Goal: Check status: Check status

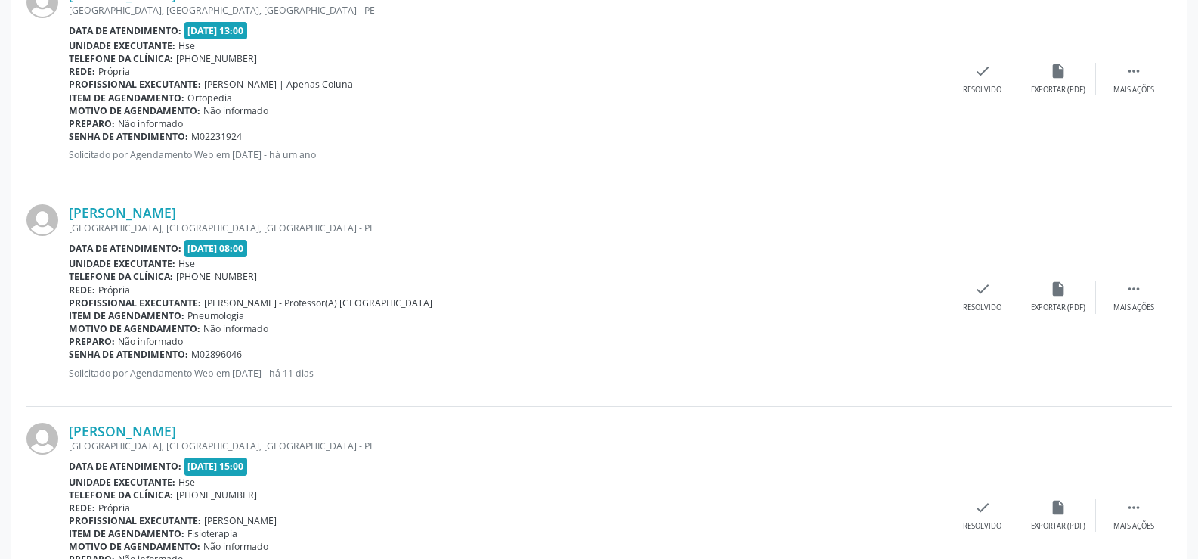
scroll to position [481, 0]
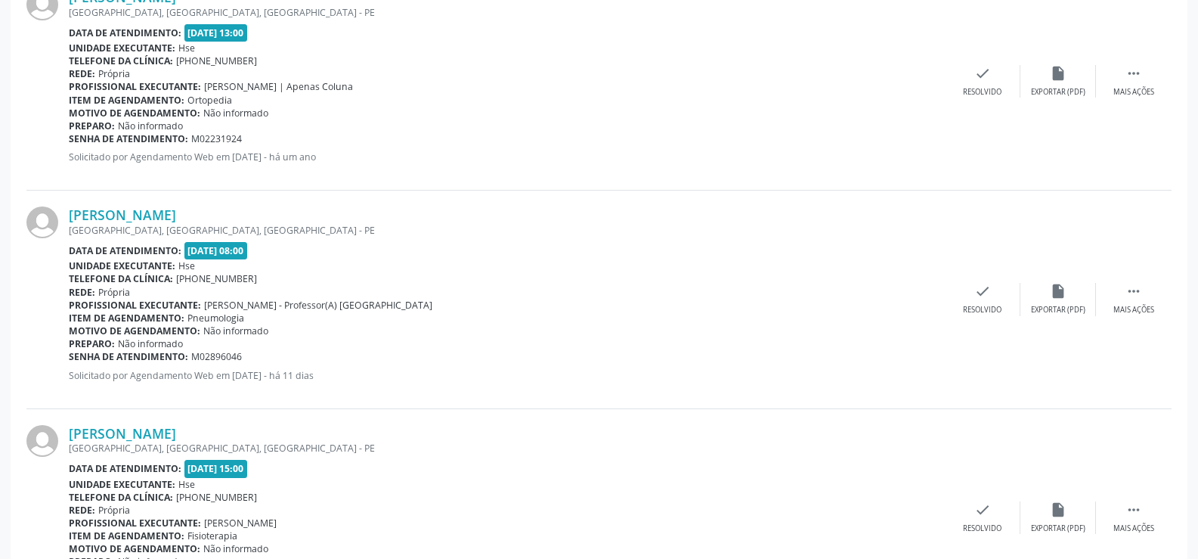
drag, startPoint x: 0, startPoint y: 207, endPoint x: 65, endPoint y: 227, distance: 67.9
click at [65, 227] on div "Jose de Deus Sobrinho RUA CARUARU, JARDIM BRASIL II, OLINDA - PE Data de atendi…" at bounding box center [598, 300] width 1145 height 218
copy div "[PERSON_NAME]"
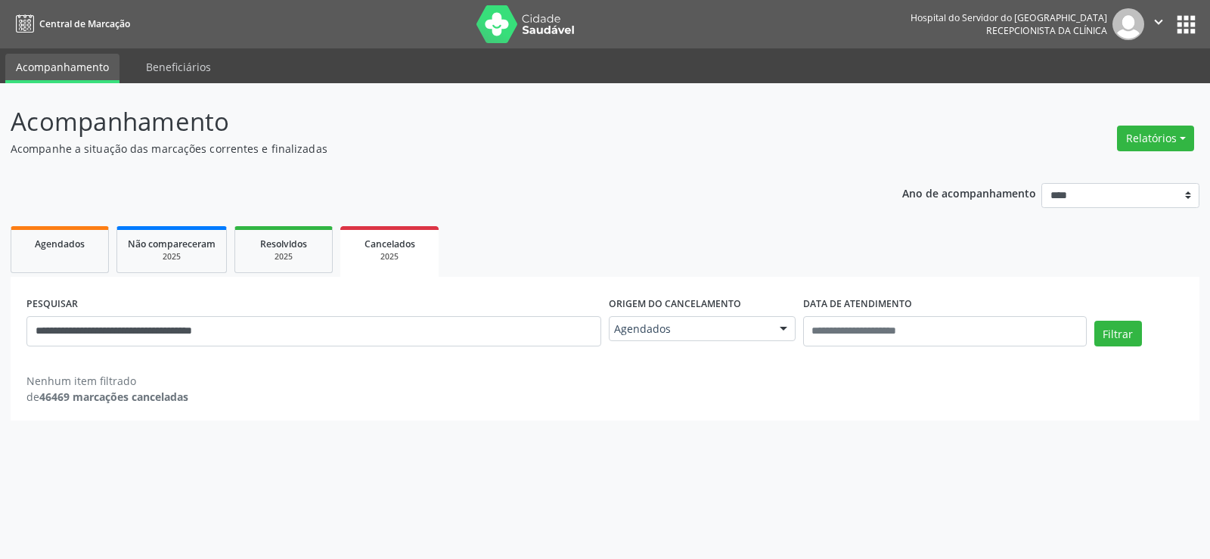
drag, startPoint x: 0, startPoint y: 0, endPoint x: 0, endPoint y: 311, distance: 310.7
click at [0, 311] on div "**********" at bounding box center [605, 321] width 1210 height 476
type input "**********"
click at [1094, 321] on button "Filtrar" at bounding box center [1118, 334] width 48 height 26
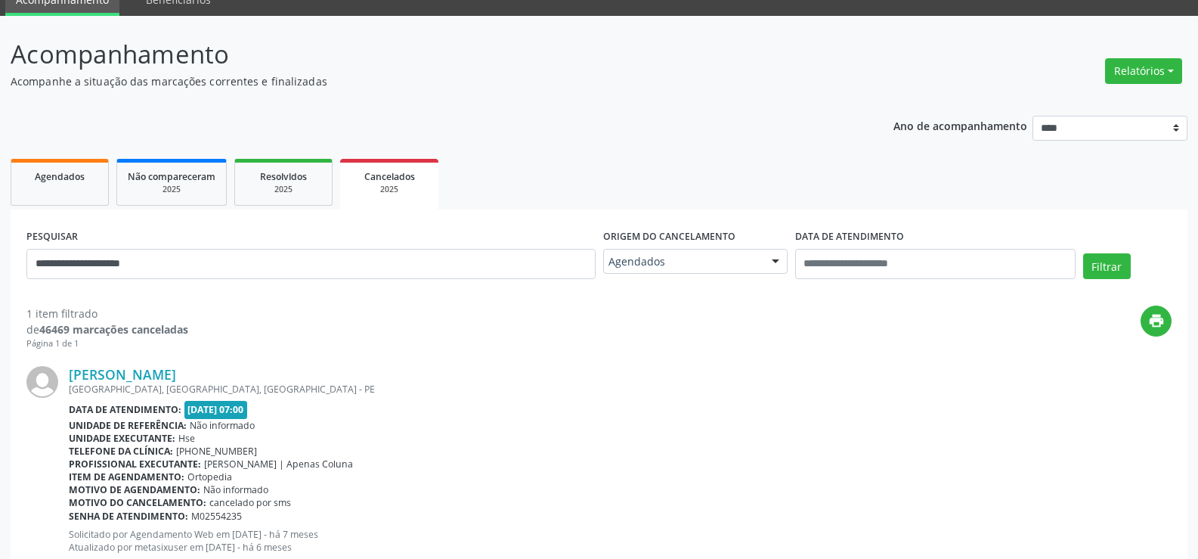
scroll to position [115, 0]
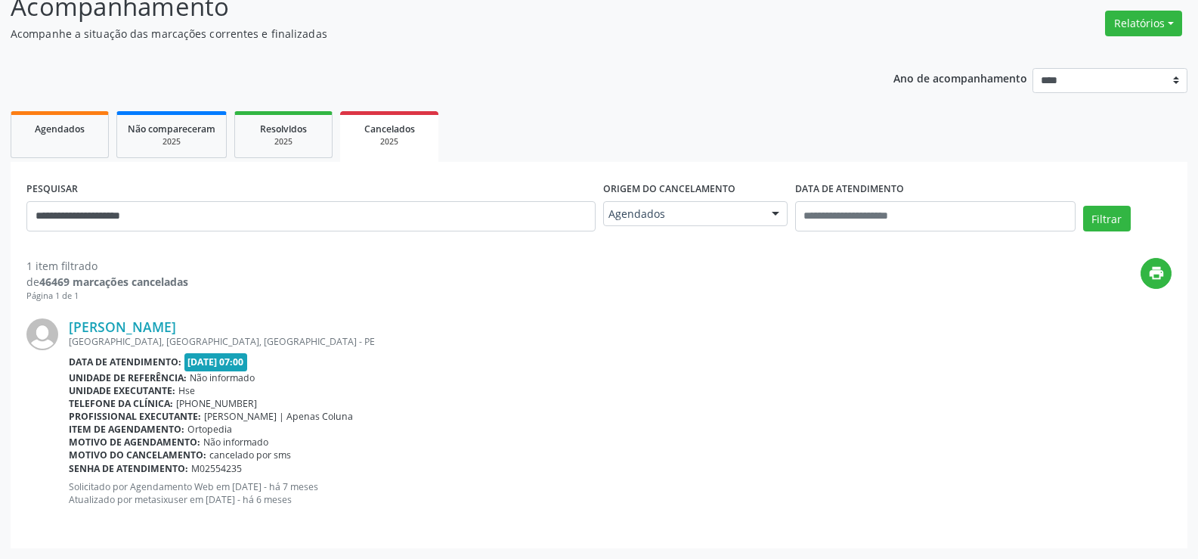
drag, startPoint x: 232, startPoint y: 321, endPoint x: 67, endPoint y: 329, distance: 165.0
click at [67, 329] on div "[PERSON_NAME] [GEOGRAPHIC_DATA], [GEOGRAPHIC_DATA], [GEOGRAPHIC_DATA] - PE Data…" at bounding box center [598, 417] width 1145 height 230
drag, startPoint x: 67, startPoint y: 329, endPoint x: 79, endPoint y: 325, distance: 12.7
copy div "[PERSON_NAME]"
